Goal: Book appointment/travel/reservation

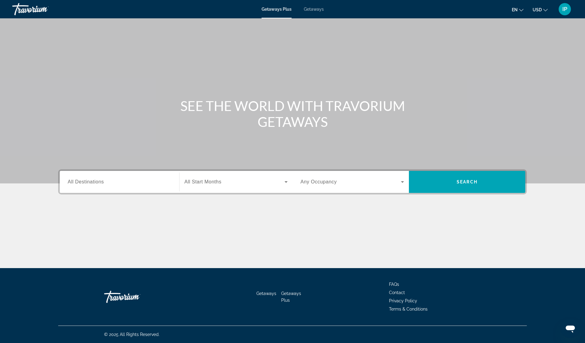
click at [98, 183] on span "All Destinations" at bounding box center [86, 181] width 36 height 5
click at [98, 183] on input "Destination All Destinations" at bounding box center [119, 182] width 103 height 7
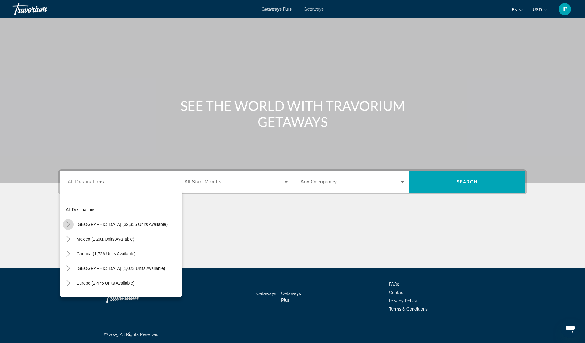
click at [69, 225] on icon "Toggle United States (32,355 units available)" at bounding box center [67, 225] width 3 height 6
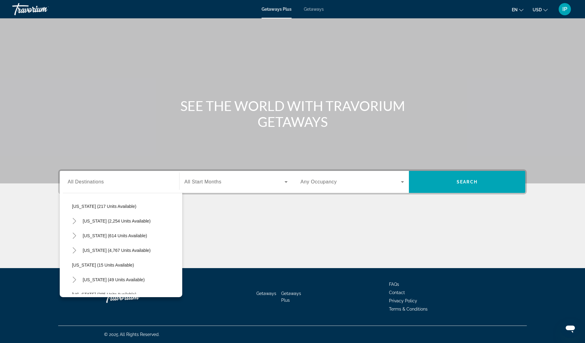
scroll to position [48, 0]
click at [74, 250] on icon "Toggle Florida (4,767 units available)" at bounding box center [74, 250] width 6 height 6
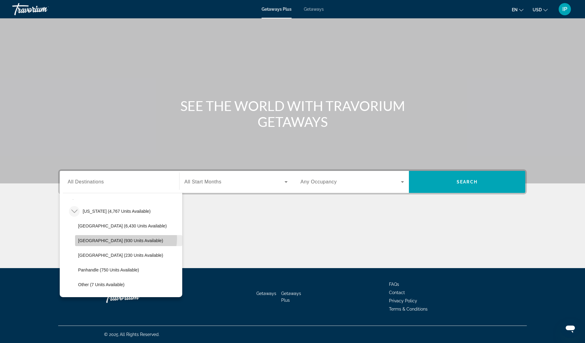
click at [126, 238] on span "[GEOGRAPHIC_DATA] (930 units available)" at bounding box center [120, 240] width 85 height 5
type input "**********"
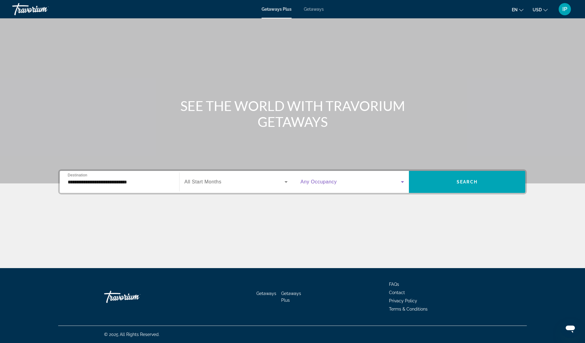
click at [404, 182] on icon "Search widget" at bounding box center [402, 181] width 7 height 7
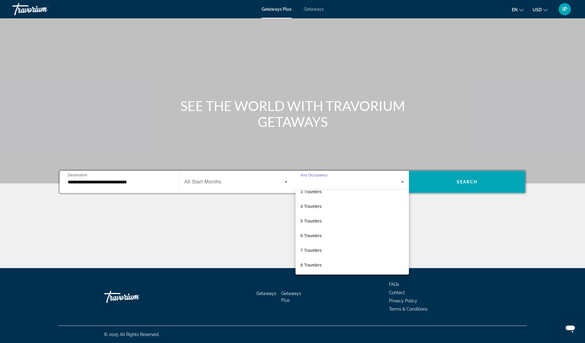
scroll to position [67, 0]
click at [328, 265] on mat-option "10 Travelers" at bounding box center [351, 265] width 113 height 15
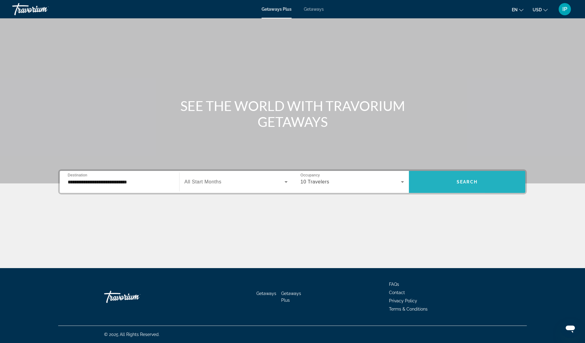
click at [489, 187] on span "Search widget" at bounding box center [467, 182] width 116 height 15
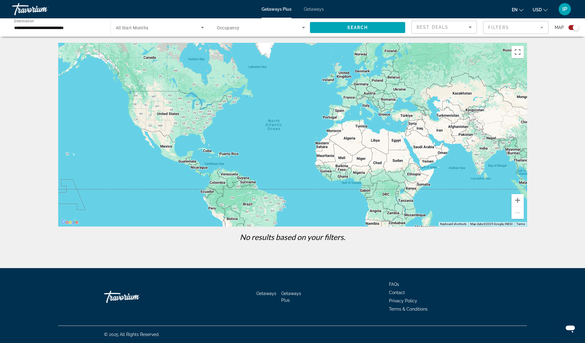
click at [314, 7] on span "Getaways" at bounding box center [314, 9] width 20 height 5
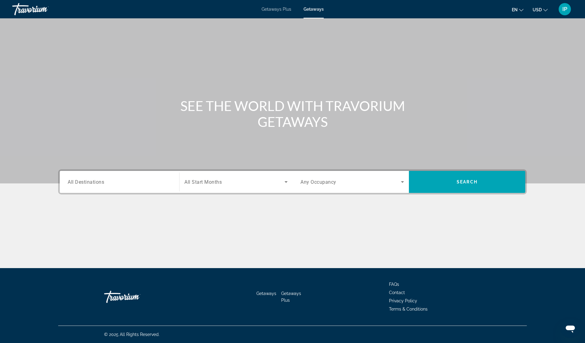
click at [92, 181] on span "All Destinations" at bounding box center [86, 182] width 36 height 6
click at [92, 181] on input "Destination All Destinations" at bounding box center [119, 182] width 103 height 7
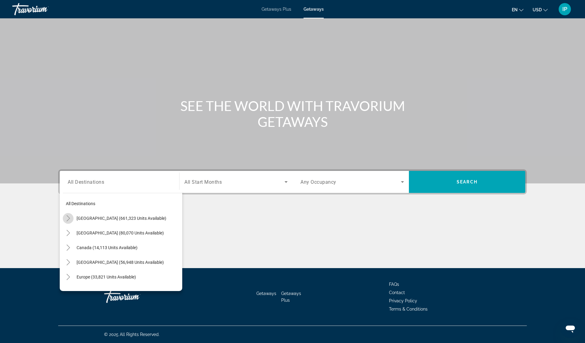
click at [70, 217] on icon "Toggle United States (661,323 units available)" at bounding box center [68, 219] width 6 height 6
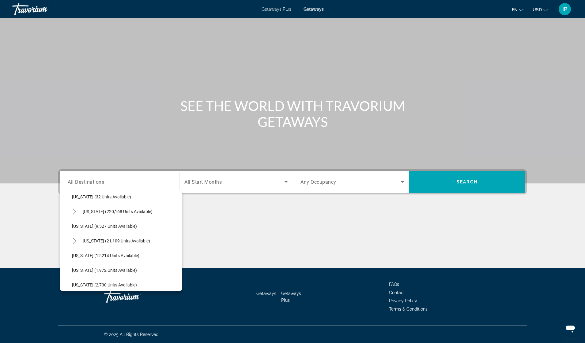
scroll to position [120, 0]
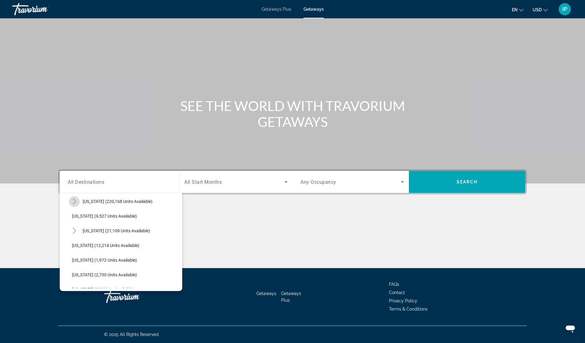
click at [75, 200] on icon "Toggle Florida (220,168 units available)" at bounding box center [74, 202] width 6 height 6
click at [90, 232] on span "[GEOGRAPHIC_DATA] (55,448 units available)" at bounding box center [121, 231] width 87 height 5
type input "**********"
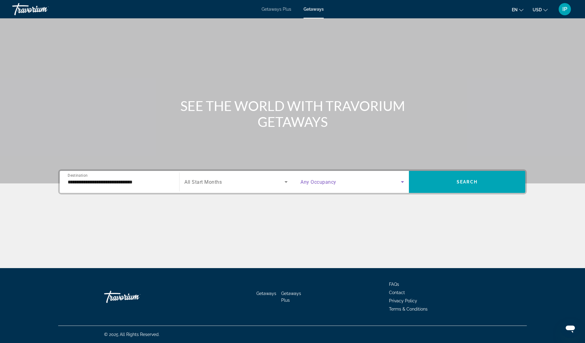
click at [403, 182] on icon "Search widget" at bounding box center [402, 183] width 3 height 2
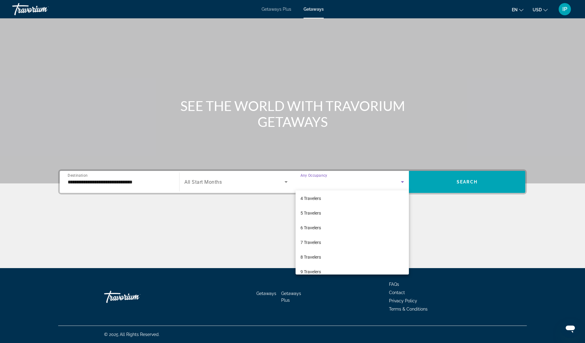
scroll to position [67, 0]
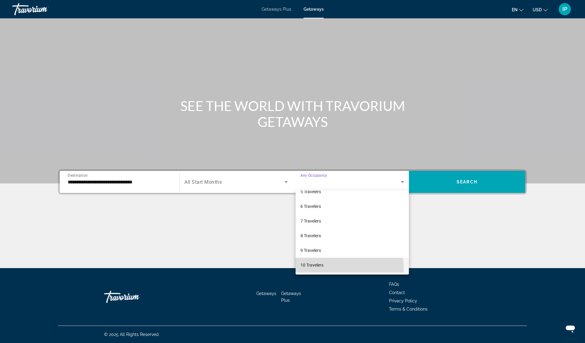
click at [335, 268] on mat-option "10 Travelers" at bounding box center [351, 265] width 113 height 15
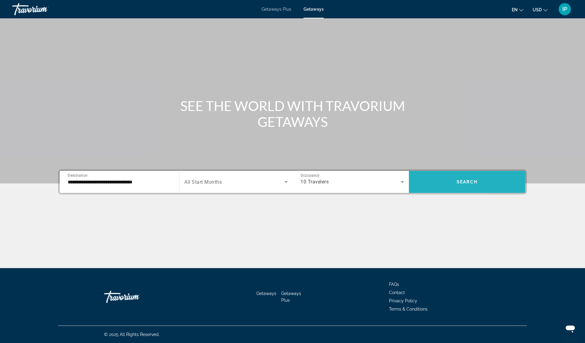
click at [489, 185] on span "Search widget" at bounding box center [467, 182] width 116 height 15
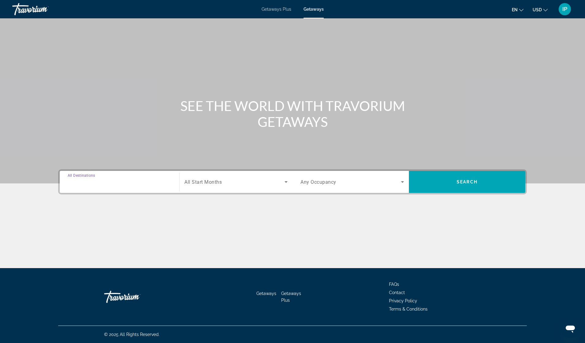
click at [73, 179] on input "Destination All Destinations" at bounding box center [119, 182] width 103 height 7
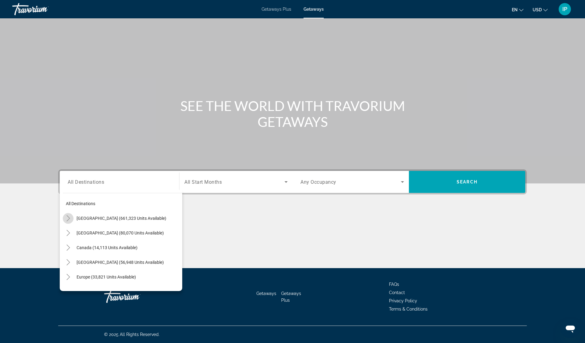
click at [69, 223] on mat-icon "Toggle United States (661,323 units available)" at bounding box center [68, 218] width 11 height 11
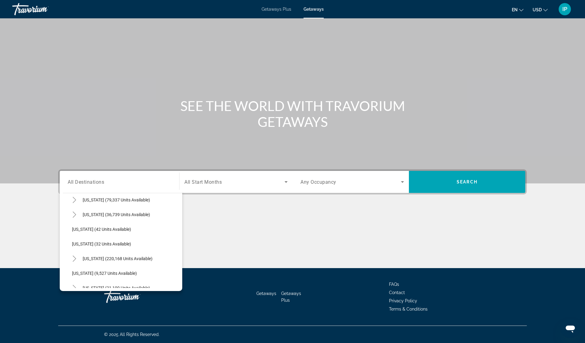
scroll to position [47, 0]
click at [75, 276] on icon "Toggle Florida (220,168 units available)" at bounding box center [74, 274] width 6 height 6
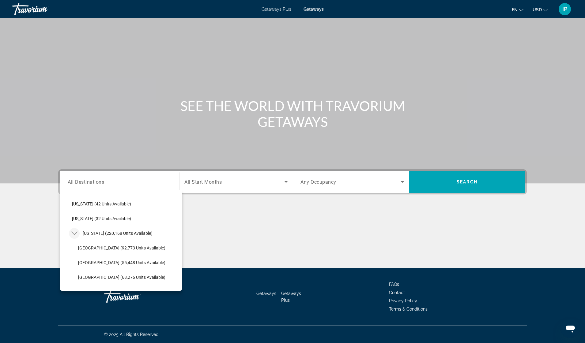
scroll to position [88, 0]
click at [120, 275] on span "[GEOGRAPHIC_DATA] (68,276 units available)" at bounding box center [121, 277] width 87 height 5
type input "**********"
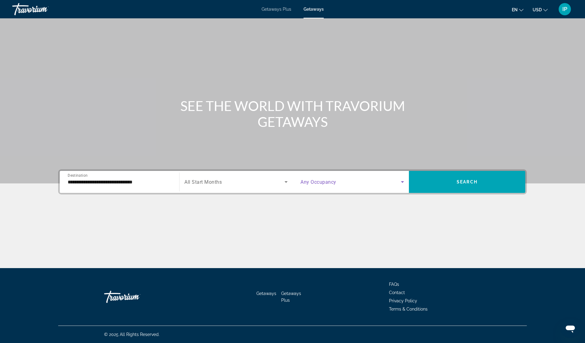
click at [401, 182] on icon "Search widget" at bounding box center [402, 181] width 7 height 7
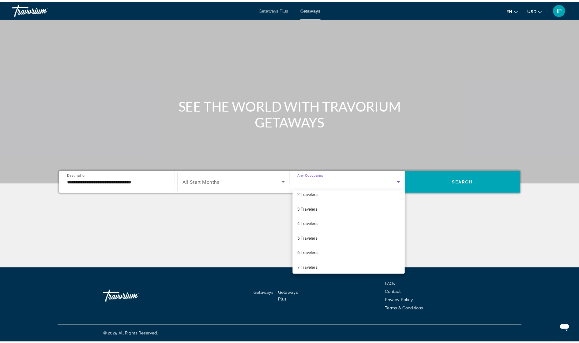
scroll to position [67, 0]
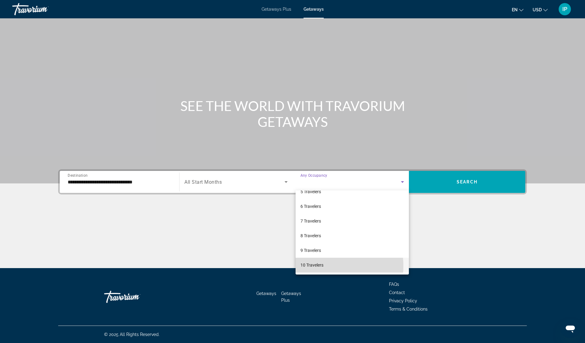
click at [321, 266] on span "10 Travelers" at bounding box center [311, 265] width 23 height 7
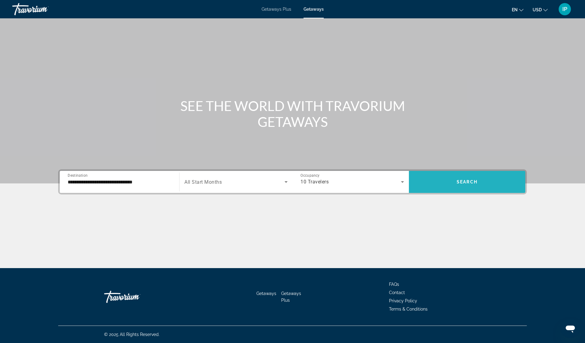
click at [475, 179] on span "Search widget" at bounding box center [467, 182] width 116 height 15
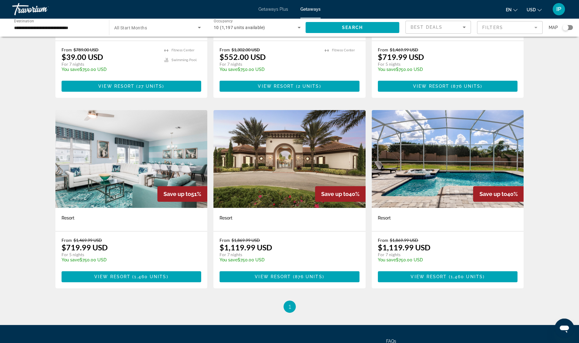
scroll to position [171, 0]
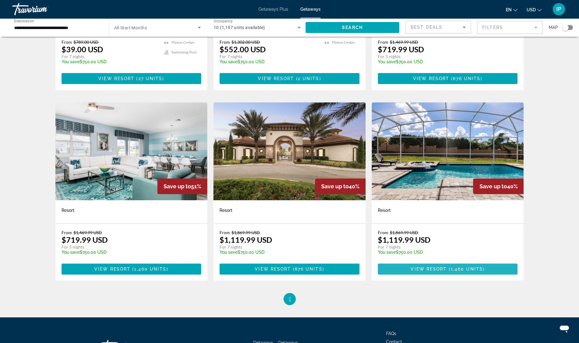
click at [445, 267] on span "View Resort" at bounding box center [429, 269] width 36 height 5
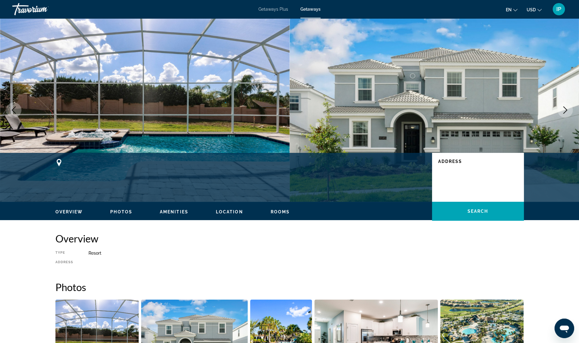
click at [565, 107] on icon "Next image" at bounding box center [564, 110] width 7 height 7
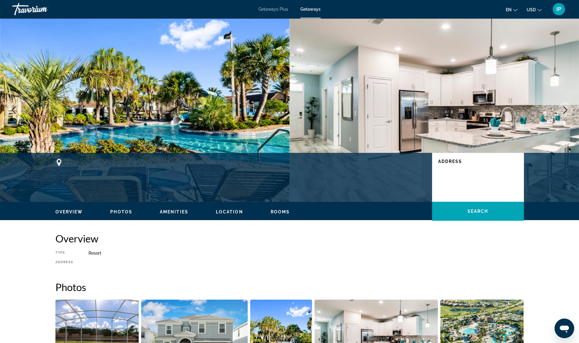
click at [565, 107] on icon "Next image" at bounding box center [564, 110] width 7 height 7
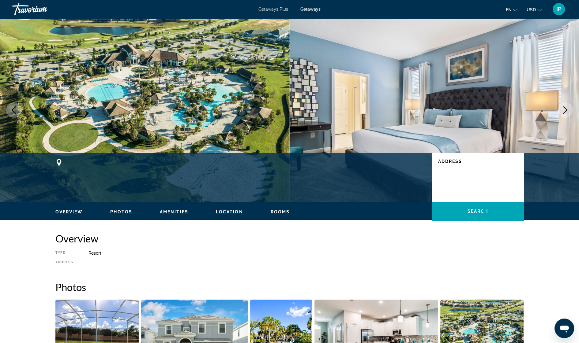
click at [565, 111] on icon "Next image" at bounding box center [564, 110] width 7 height 7
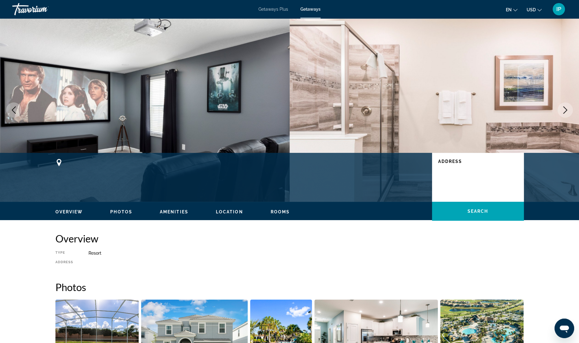
click at [566, 111] on icon "Next image" at bounding box center [565, 110] width 4 height 7
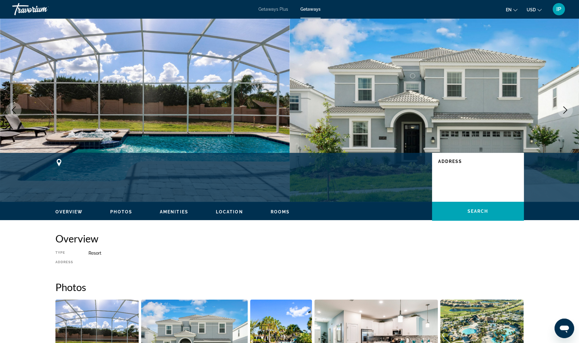
click at [566, 111] on icon "Next image" at bounding box center [565, 110] width 4 height 7
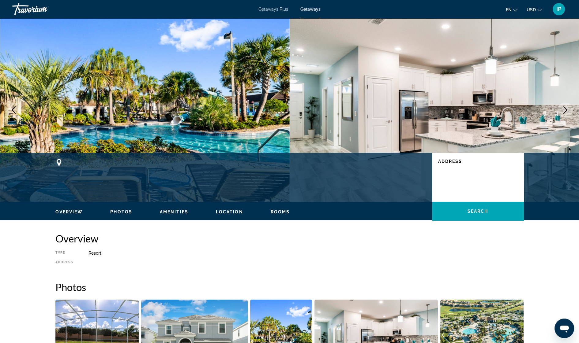
click at [567, 112] on icon "Next image" at bounding box center [564, 110] width 7 height 7
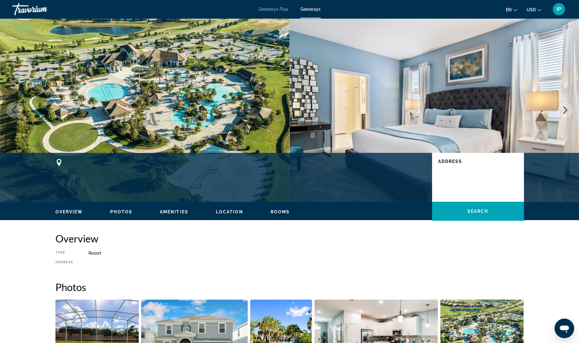
click at [233, 214] on span "Location" at bounding box center [229, 212] width 27 height 5
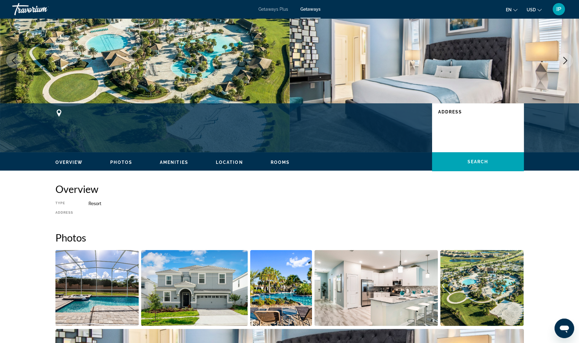
scroll to position [32, 0]
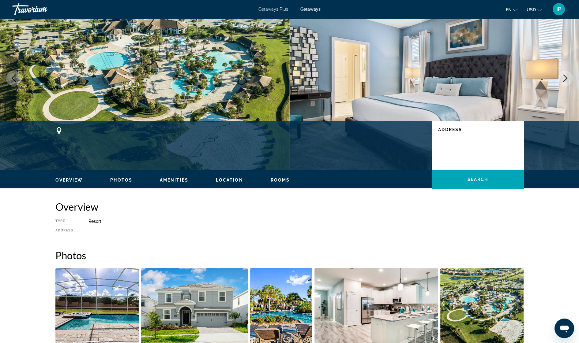
click at [277, 178] on span "Rooms" at bounding box center [280, 180] width 19 height 5
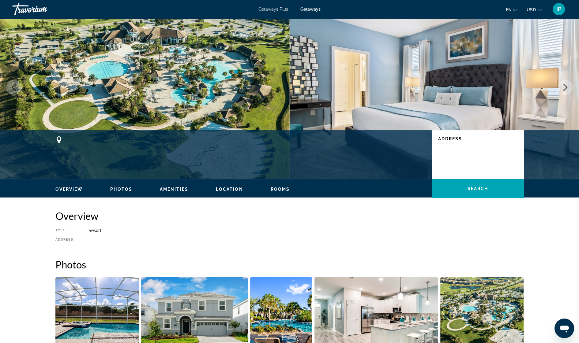
scroll to position [0, 0]
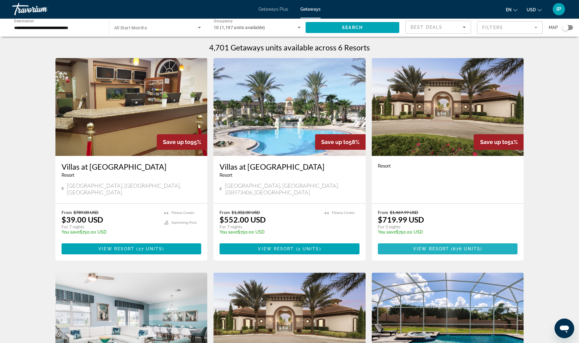
click at [439, 247] on span "View Resort" at bounding box center [431, 249] width 36 height 5
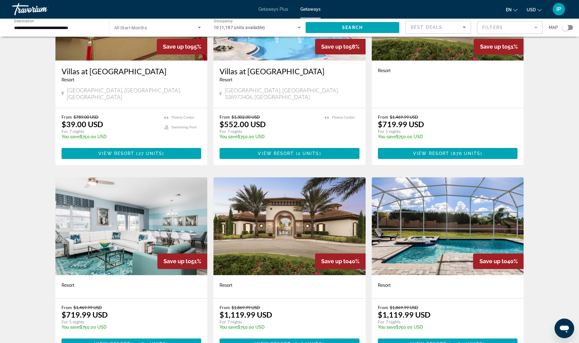
scroll to position [125, 0]
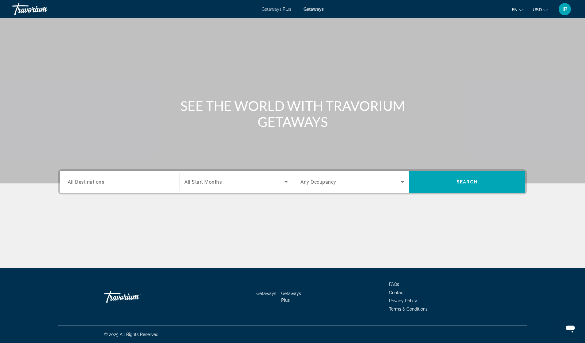
click at [99, 179] on span "All Destinations" at bounding box center [86, 182] width 36 height 6
click at [99, 179] on input "Destination All Destinations" at bounding box center [119, 182] width 103 height 7
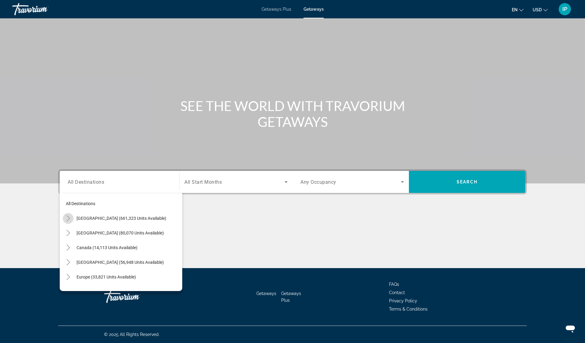
click at [71, 220] on icon "Toggle United States (661,323 units available)" at bounding box center [68, 219] width 6 height 6
click at [67, 218] on icon "Toggle United States (661,323 units available)" at bounding box center [68, 219] width 6 height 6
click at [68, 216] on icon "Toggle United States (661,323 units available)" at bounding box center [68, 219] width 6 height 6
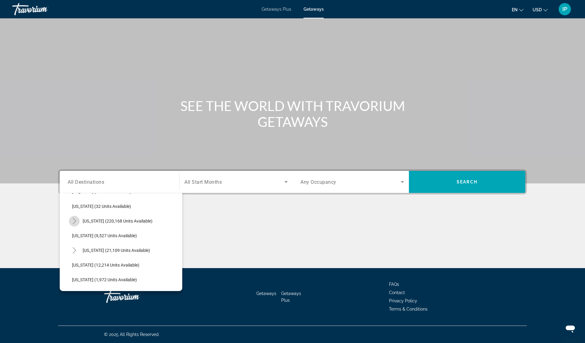
click at [74, 219] on icon "Toggle Florida (220,168 units available)" at bounding box center [74, 221] width 6 height 6
click at [96, 265] on span "[GEOGRAPHIC_DATA] (68,276 units available)" at bounding box center [121, 265] width 87 height 5
type input "**********"
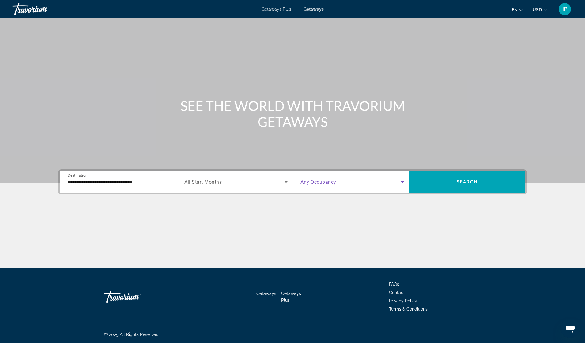
click at [402, 182] on icon "Search widget" at bounding box center [402, 183] width 3 height 2
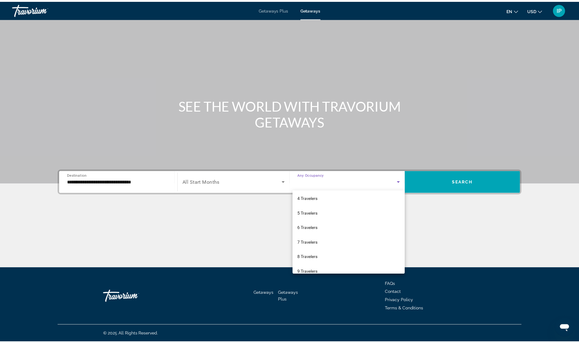
scroll to position [67, 0]
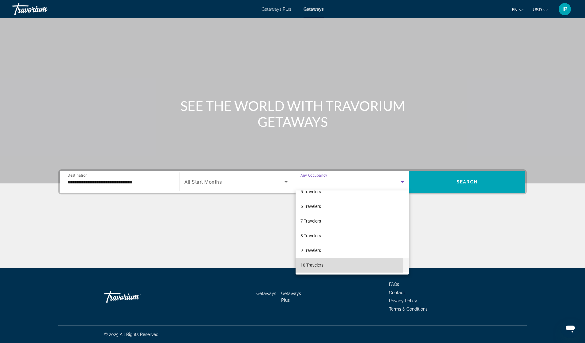
click at [328, 264] on mat-option "10 Travelers" at bounding box center [351, 265] width 113 height 15
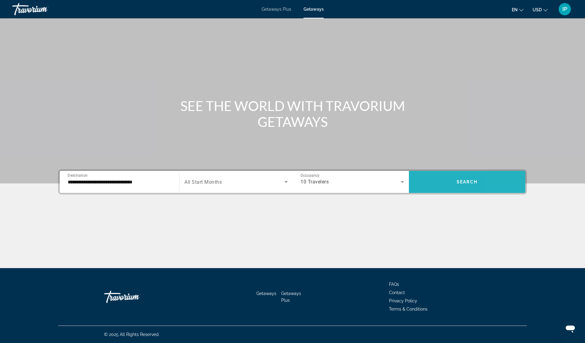
click at [502, 180] on span "Search widget" at bounding box center [467, 182] width 116 height 15
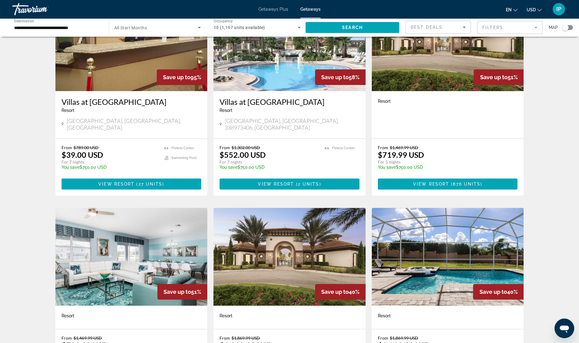
scroll to position [54, 0]
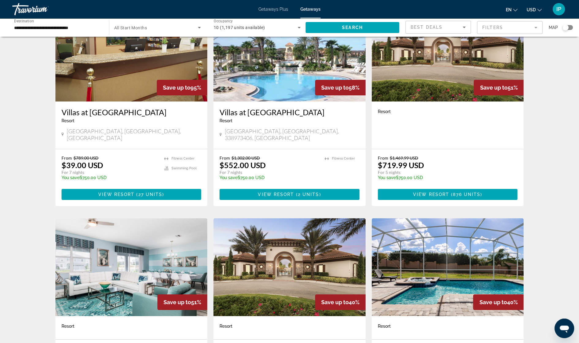
click at [280, 8] on span "Getaways Plus" at bounding box center [273, 9] width 30 height 5
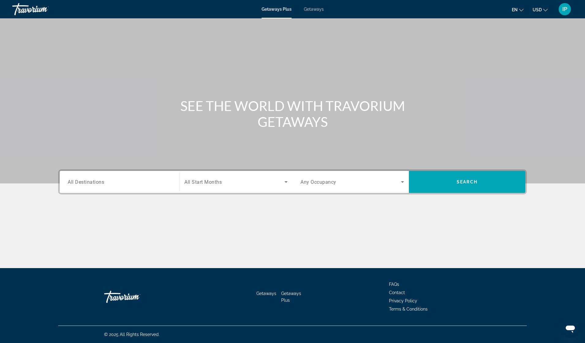
click at [83, 182] on span "All Destinations" at bounding box center [86, 182] width 36 height 6
click at [83, 182] on input "Destination All Destinations" at bounding box center [119, 182] width 103 height 7
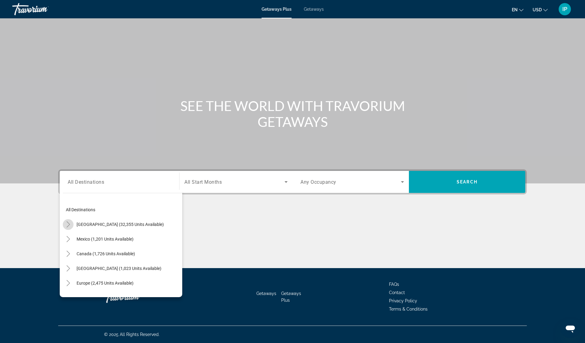
click at [69, 223] on icon "Toggle United States (32,355 units available)" at bounding box center [67, 225] width 3 height 6
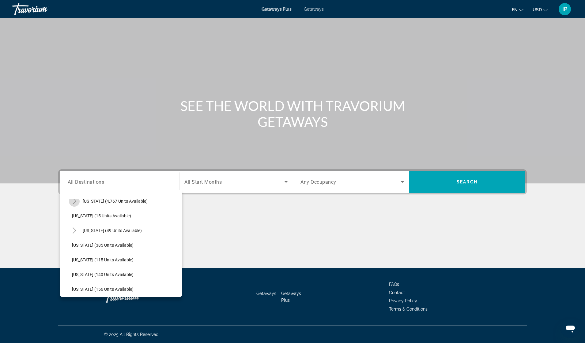
click at [74, 201] on icon "Toggle Florida (4,767 units available)" at bounding box center [74, 201] width 6 height 6
click at [87, 228] on span "[GEOGRAPHIC_DATA] (930 units available)" at bounding box center [118, 230] width 81 height 5
type input "**********"
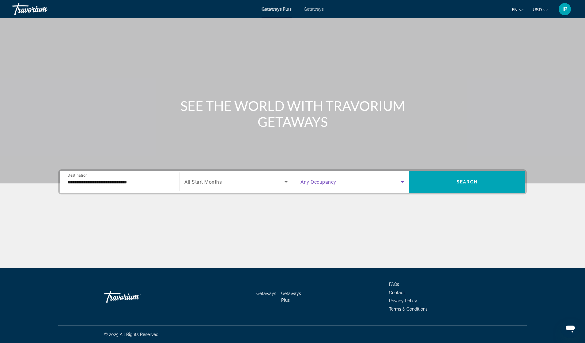
click at [403, 182] on icon "Search widget" at bounding box center [402, 183] width 3 height 2
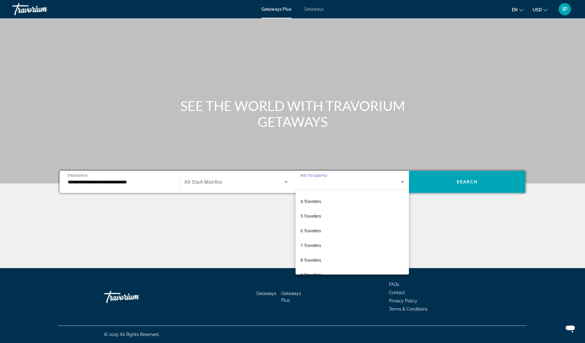
scroll to position [67, 0]
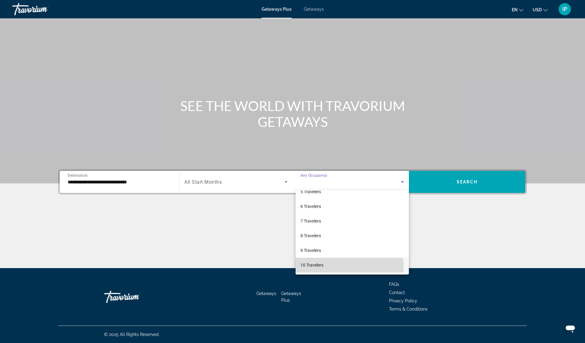
click at [349, 266] on mat-option "10 Travelers" at bounding box center [351, 265] width 113 height 15
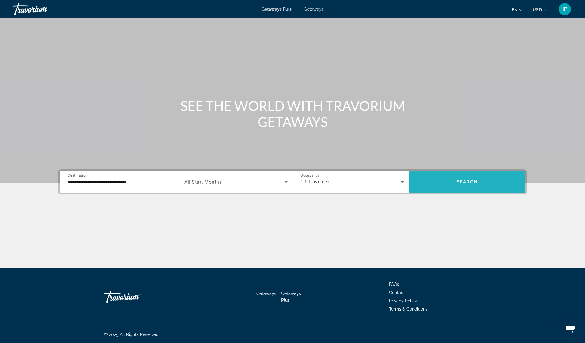
click at [480, 184] on span "Search widget" at bounding box center [467, 182] width 116 height 15
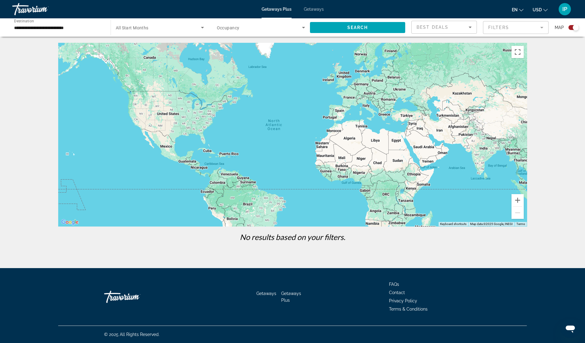
click at [311, 9] on span "Getaways" at bounding box center [314, 9] width 20 height 5
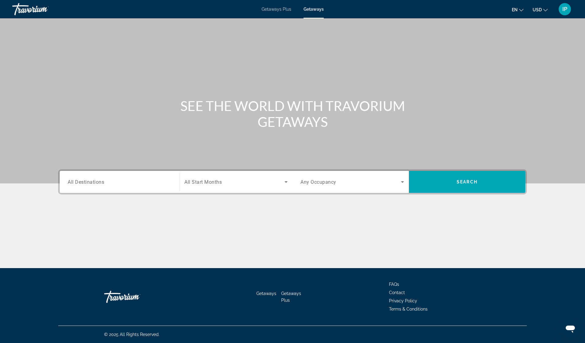
click at [78, 182] on span "All Destinations" at bounding box center [86, 182] width 36 height 6
click at [78, 182] on input "Destination All Destinations" at bounding box center [119, 182] width 103 height 7
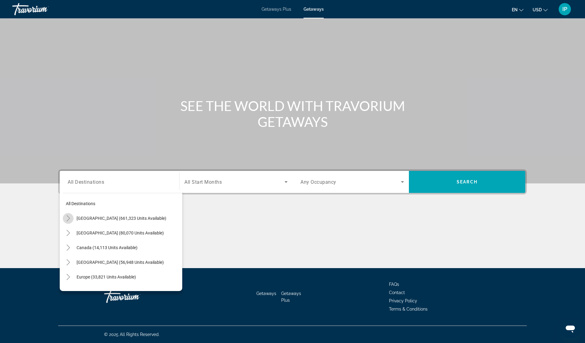
click at [68, 219] on icon "Toggle United States (661,323 units available)" at bounding box center [68, 219] width 6 height 6
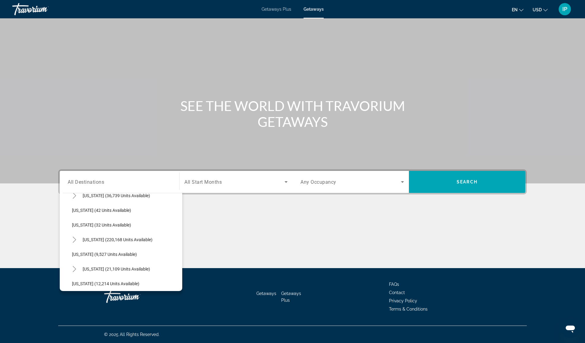
scroll to position [107, 0]
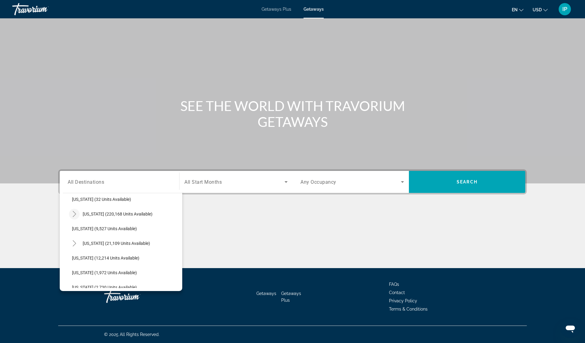
click at [76, 216] on icon "Toggle Florida (220,168 units available)" at bounding box center [74, 214] width 6 height 6
click at [79, 245] on span "[GEOGRAPHIC_DATA] (55,448 units available)" at bounding box center [121, 243] width 87 height 5
type input "**********"
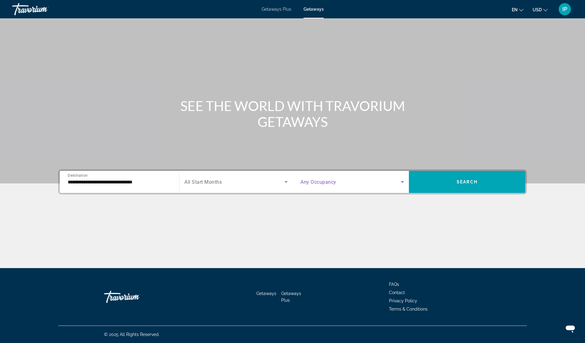
click at [403, 182] on icon "Search widget" at bounding box center [402, 183] width 3 height 2
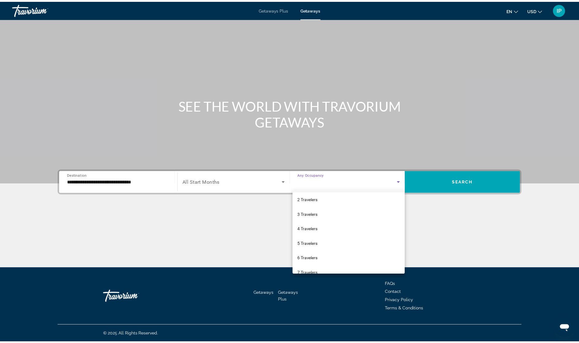
scroll to position [23, 0]
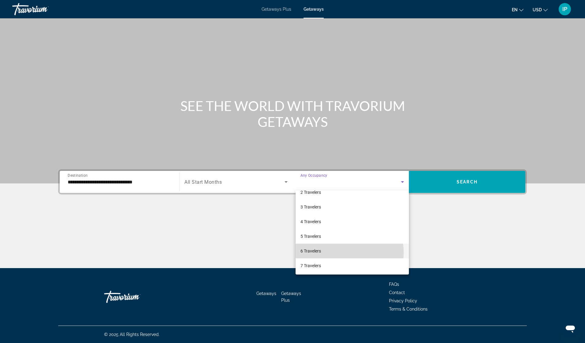
click at [343, 253] on mat-option "6 Travelers" at bounding box center [351, 251] width 113 height 15
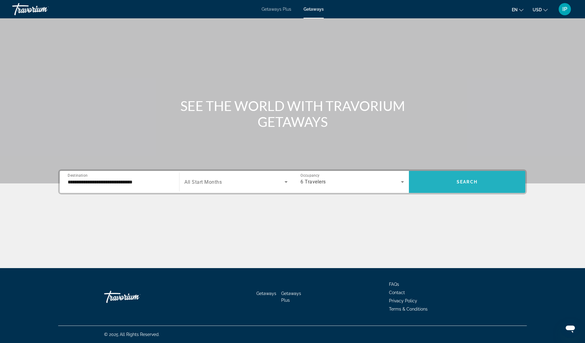
click at [480, 182] on span "Search widget" at bounding box center [467, 182] width 116 height 15
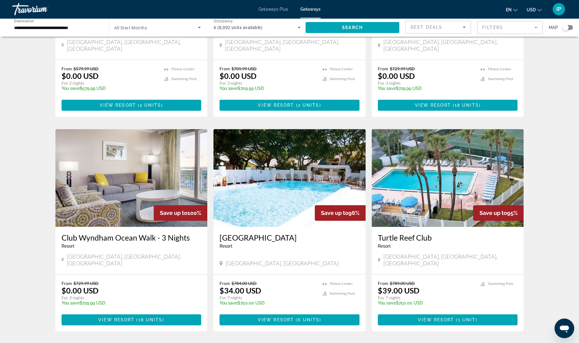
scroll to position [624, 0]
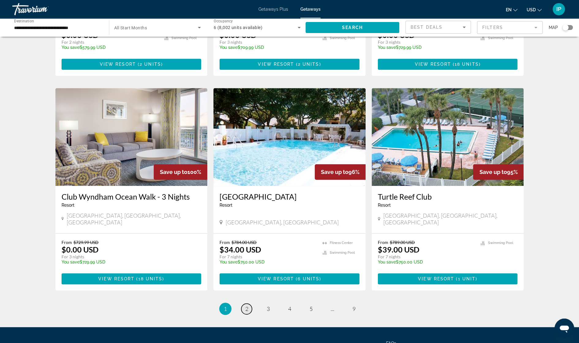
click at [248, 306] on span "2" at bounding box center [246, 309] width 3 height 7
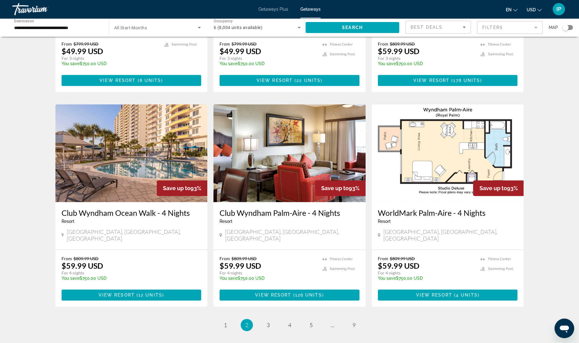
scroll to position [617, 0]
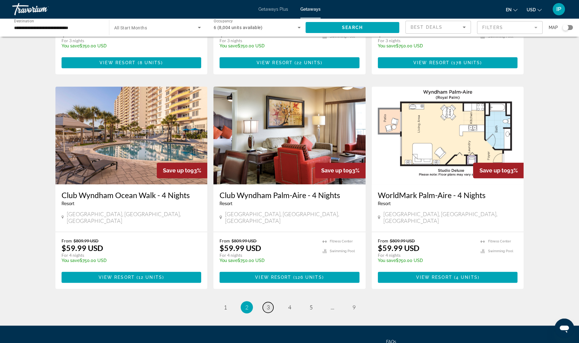
click at [269, 304] on span "3" at bounding box center [268, 307] width 3 height 7
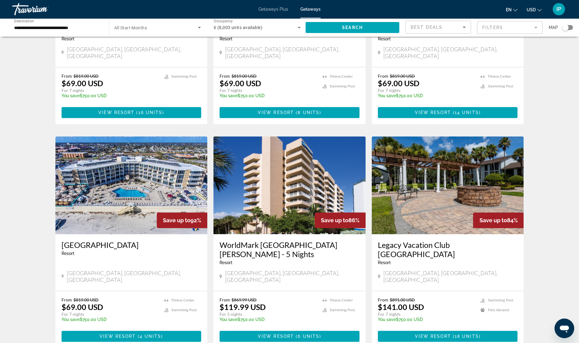
scroll to position [372, 0]
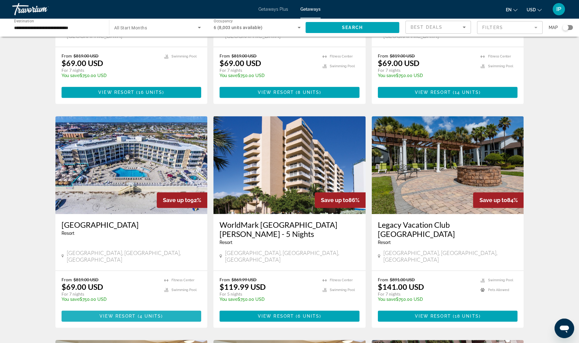
click at [141, 314] on span "4 units" at bounding box center [151, 316] width 22 height 5
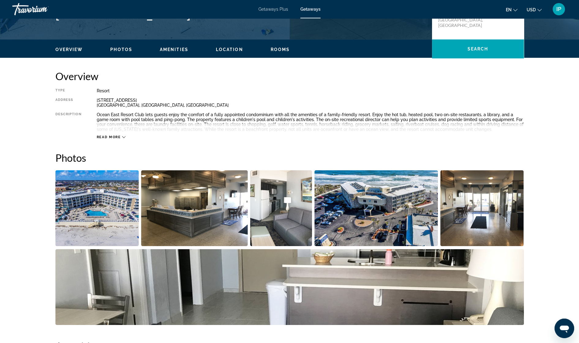
scroll to position [137, 0]
